Goal: Task Accomplishment & Management: Manage account settings

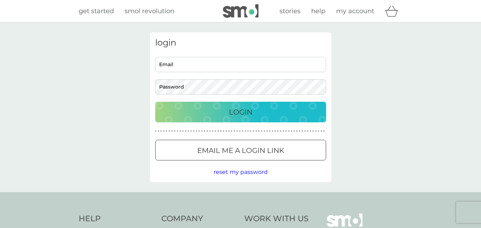
click at [211, 65] on input "Email" at bounding box center [240, 64] width 171 height 15
type input "58bazzb@gmail.com"
click at [204, 114] on div "Login" at bounding box center [240, 111] width 157 height 11
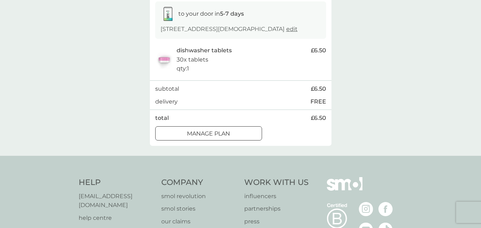
scroll to position [122, 0]
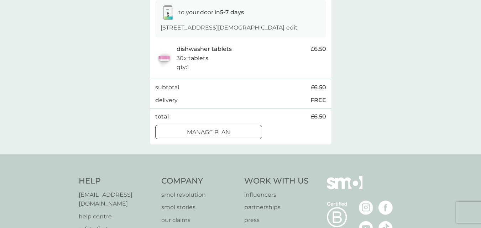
click at [227, 130] on p "Manage plan" at bounding box center [208, 132] width 43 height 9
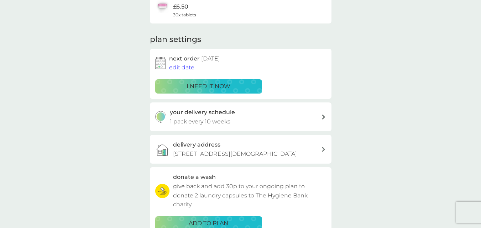
scroll to position [71, 0]
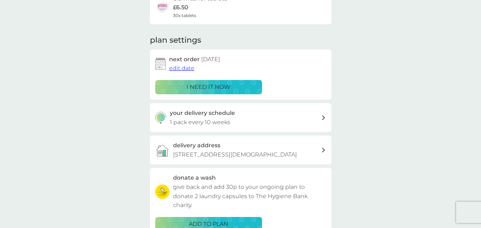
click at [183, 67] on span "edit date" at bounding box center [181, 68] width 25 height 7
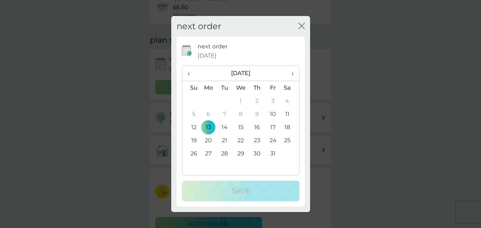
click at [272, 152] on td "31" at bounding box center [273, 153] width 16 height 13
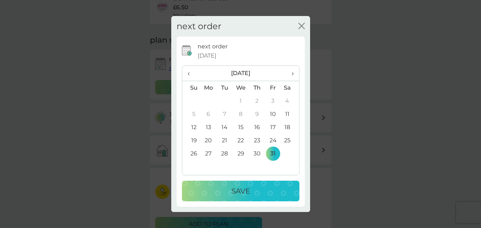
click at [252, 189] on div "Save" at bounding box center [240, 190] width 103 height 11
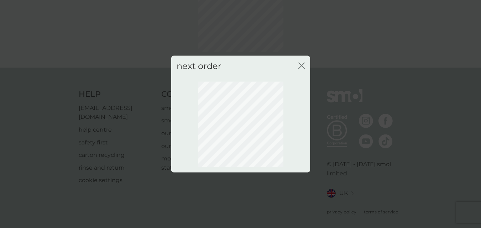
scroll to position [70, 0]
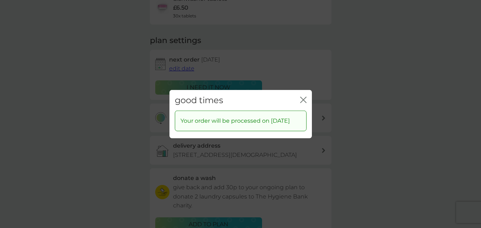
click at [302, 96] on icon "close" at bounding box center [303, 99] width 6 height 6
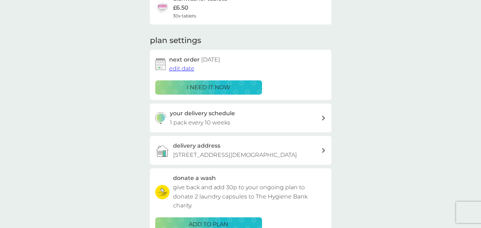
scroll to position [32, 0]
